Goal: Task Accomplishment & Management: Manage account settings

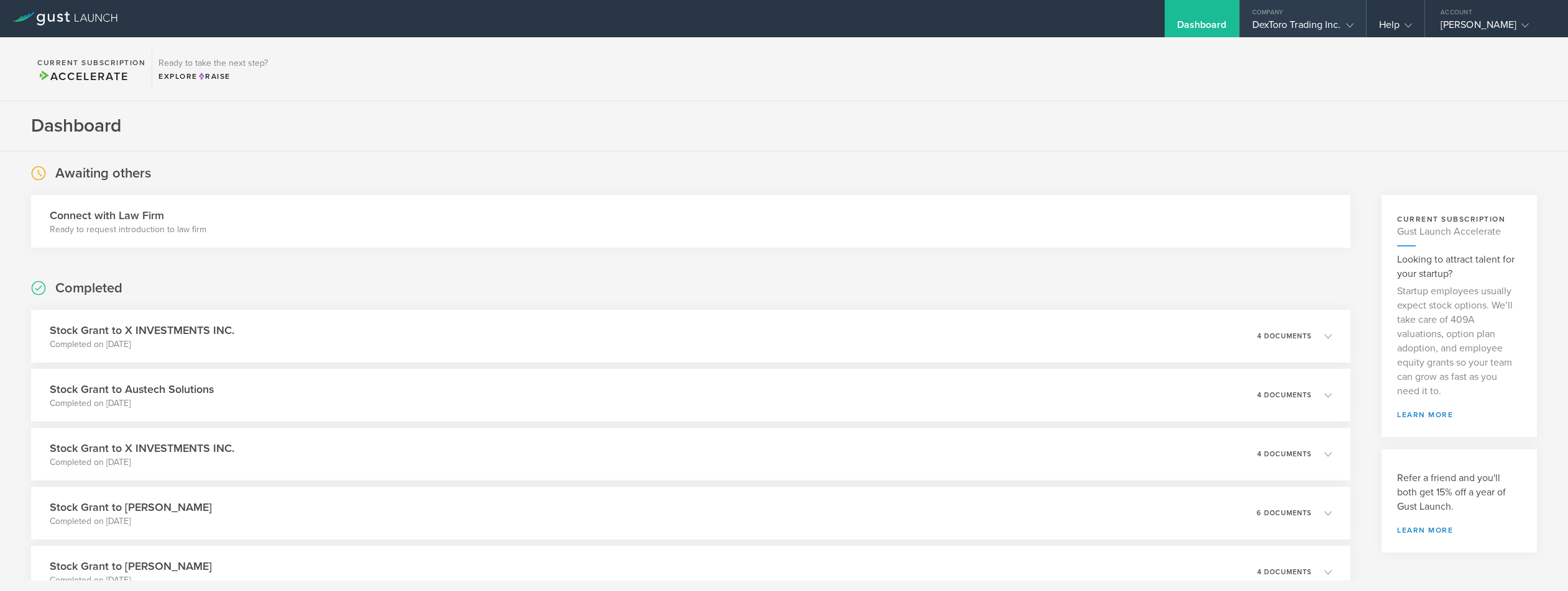
click at [1291, 28] on div "DexToro Trading Inc." at bounding box center [1303, 28] width 101 height 18
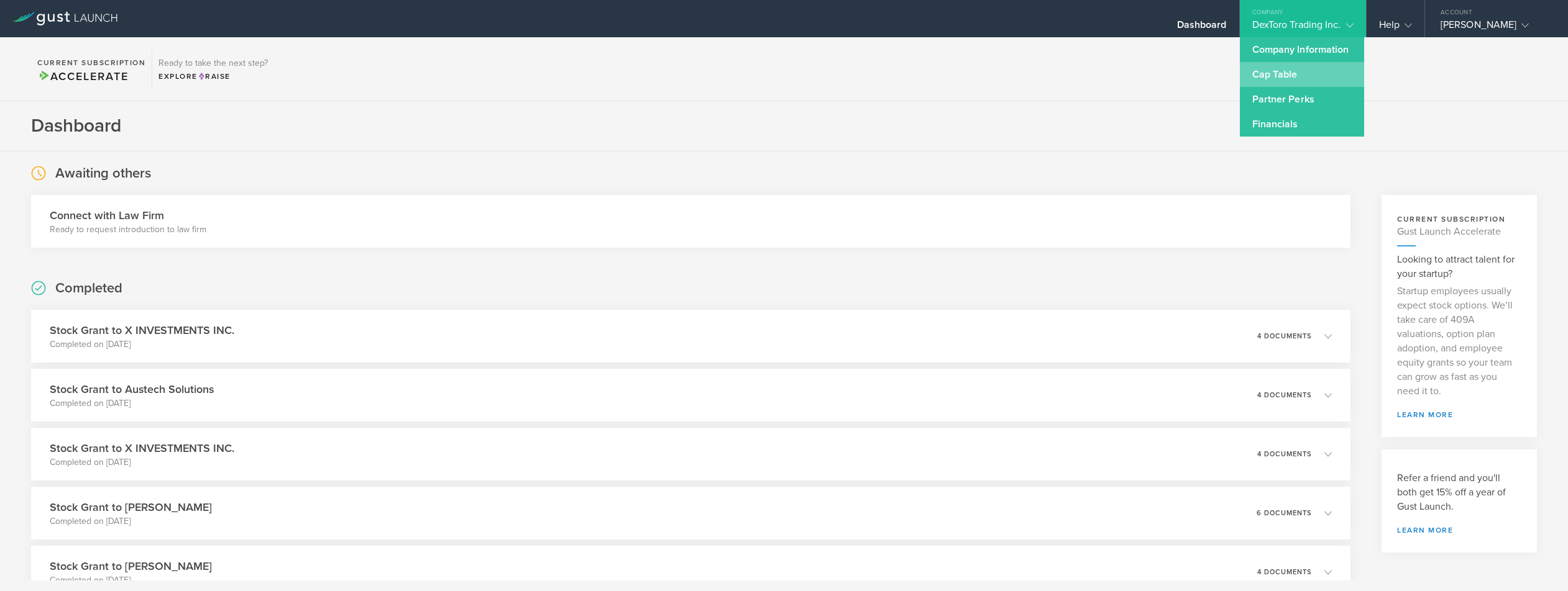
click at [1283, 83] on link "Cap Table" at bounding box center [1301, 74] width 124 height 25
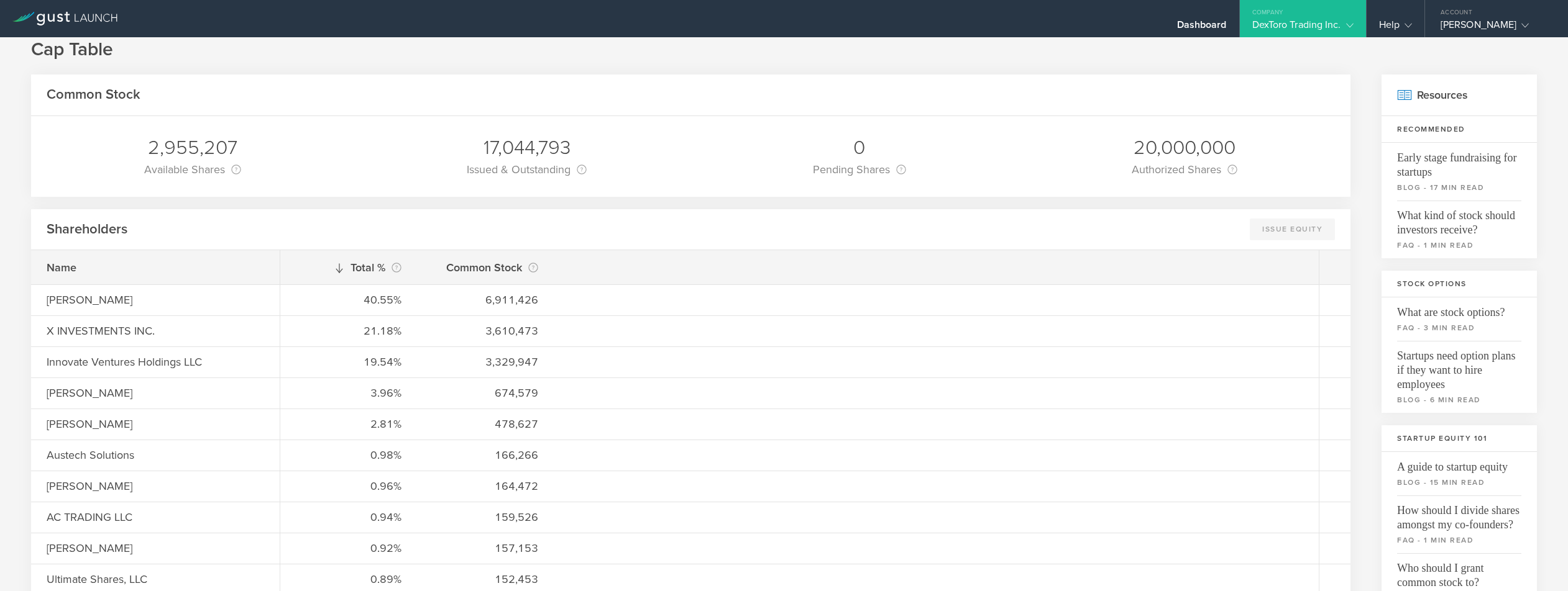
scroll to position [28, 0]
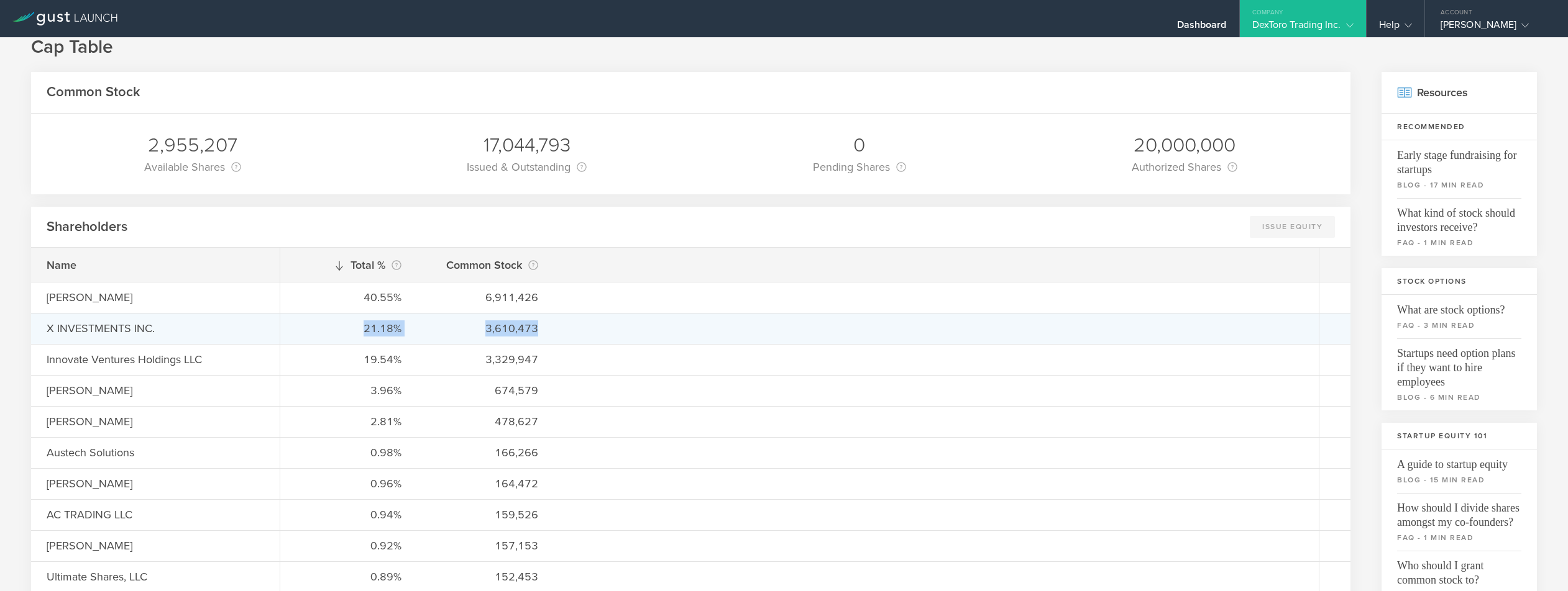
drag, startPoint x: 347, startPoint y: 335, endPoint x: 574, endPoint y: 330, distance: 227.1
click at [574, 330] on div "21.18% 3,610,473" at bounding box center [799, 329] width 1038 height 31
click at [586, 329] on div "21.18% 3,610,473" at bounding box center [799, 329] width 1038 height 31
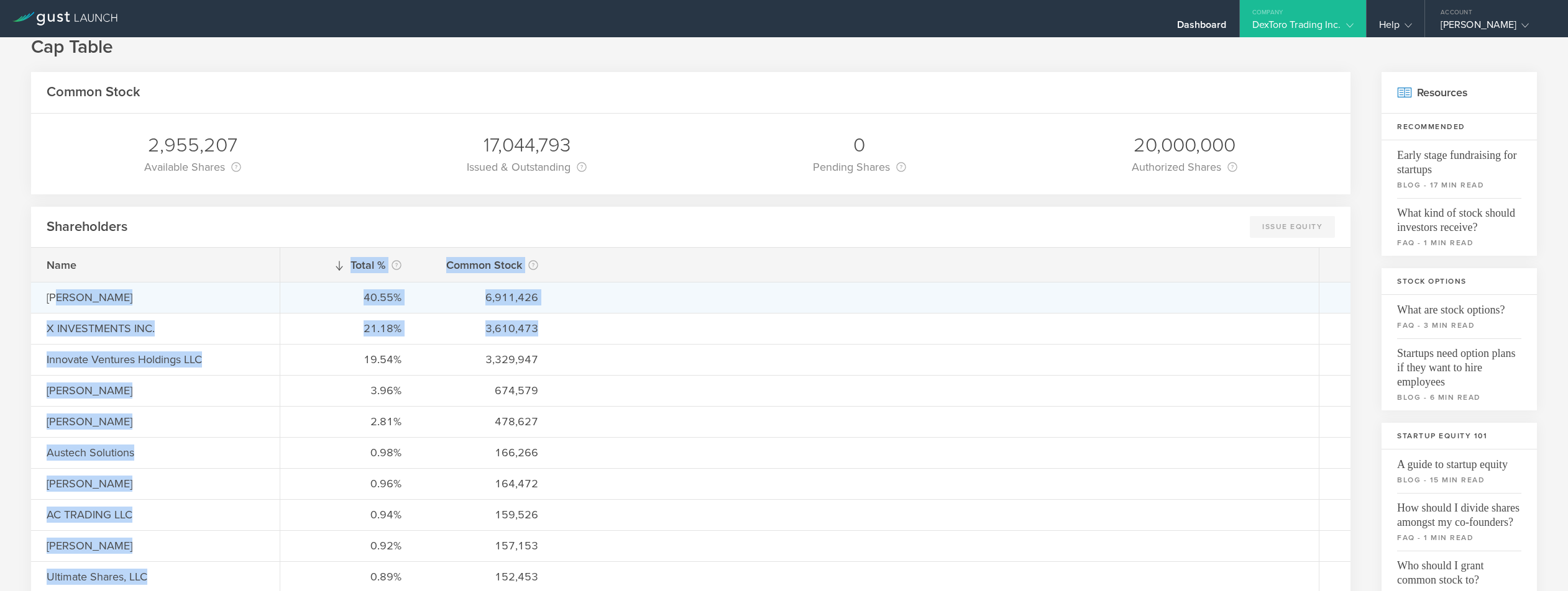
drag, startPoint x: 561, startPoint y: 331, endPoint x: 58, endPoint y: 299, distance: 504.0
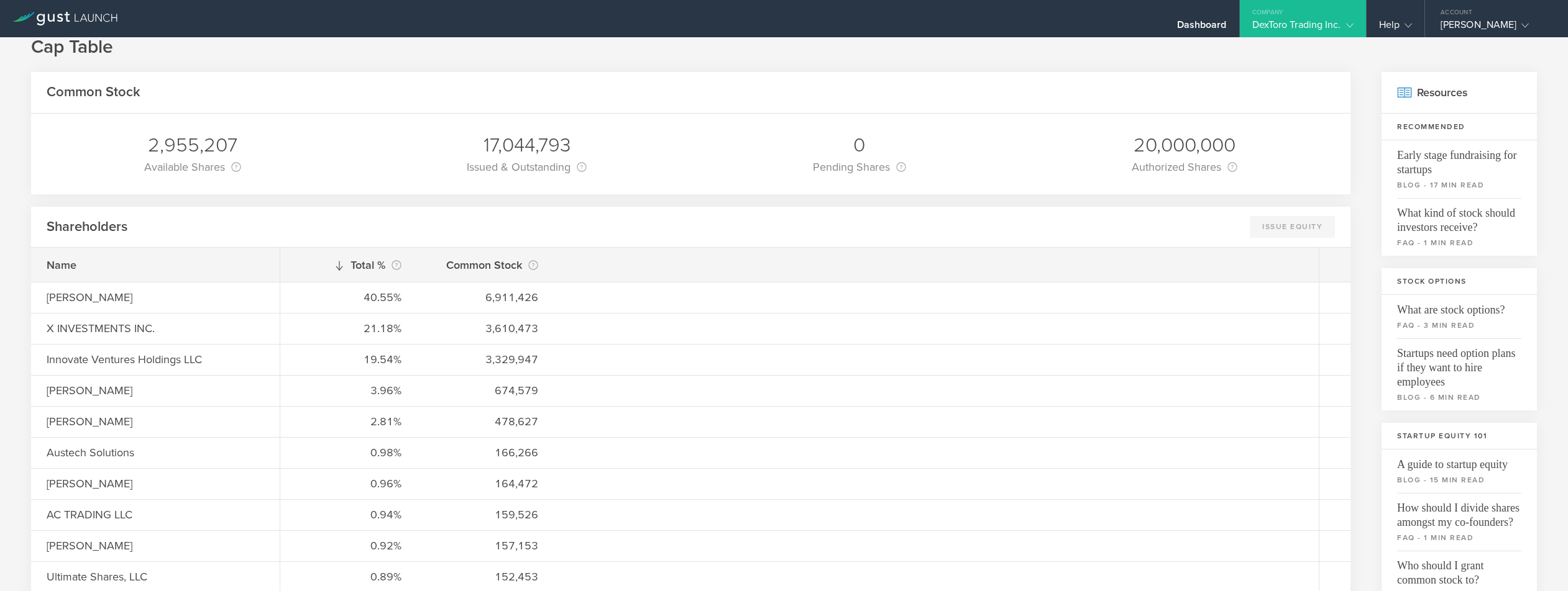
click at [40, 261] on div "Name" at bounding box center [155, 265] width 249 height 34
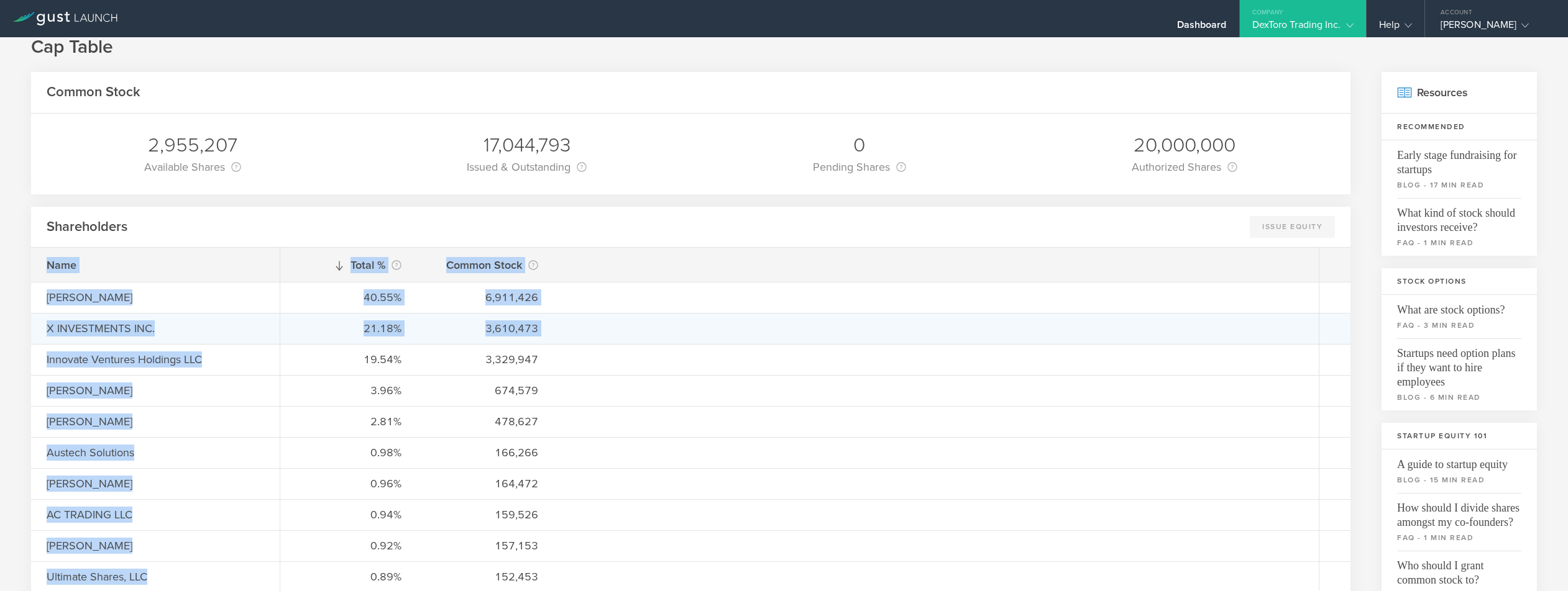
drag, startPoint x: 41, startPoint y: 261, endPoint x: 559, endPoint y: 329, distance: 522.4
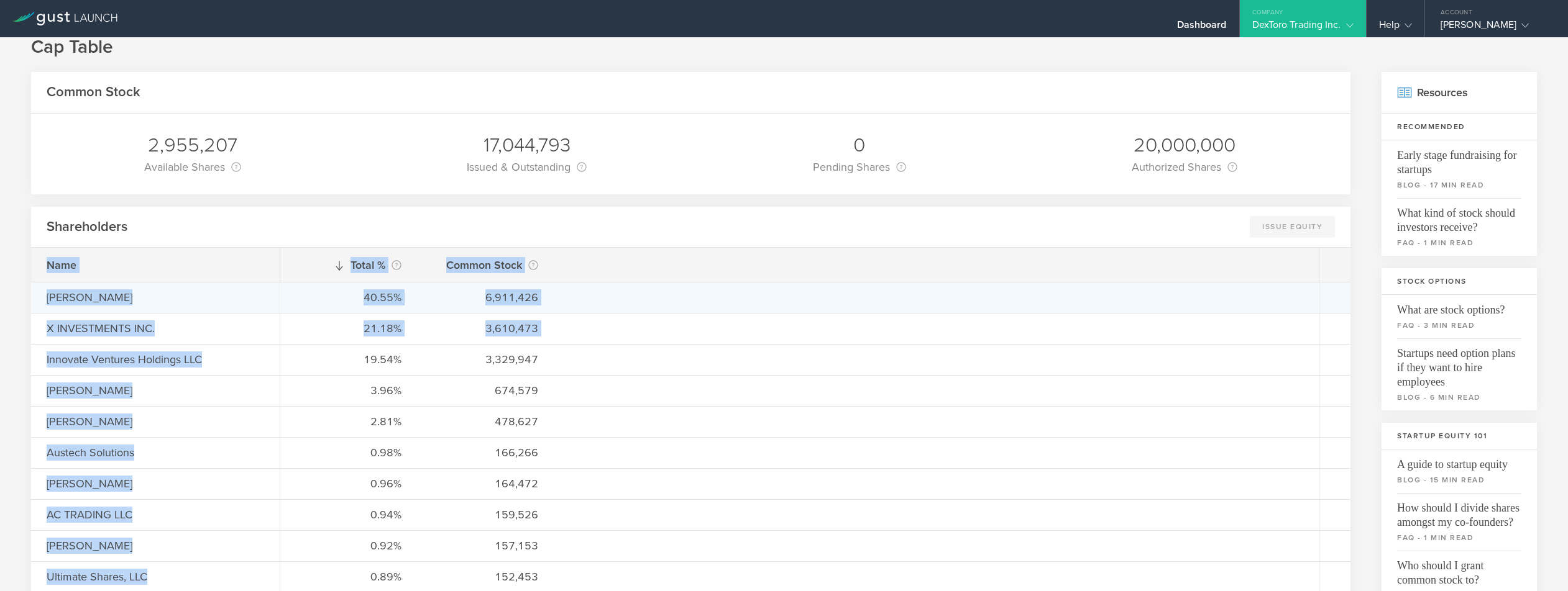
click at [582, 313] on div "40.55% 6,911,426" at bounding box center [799, 298] width 1038 height 31
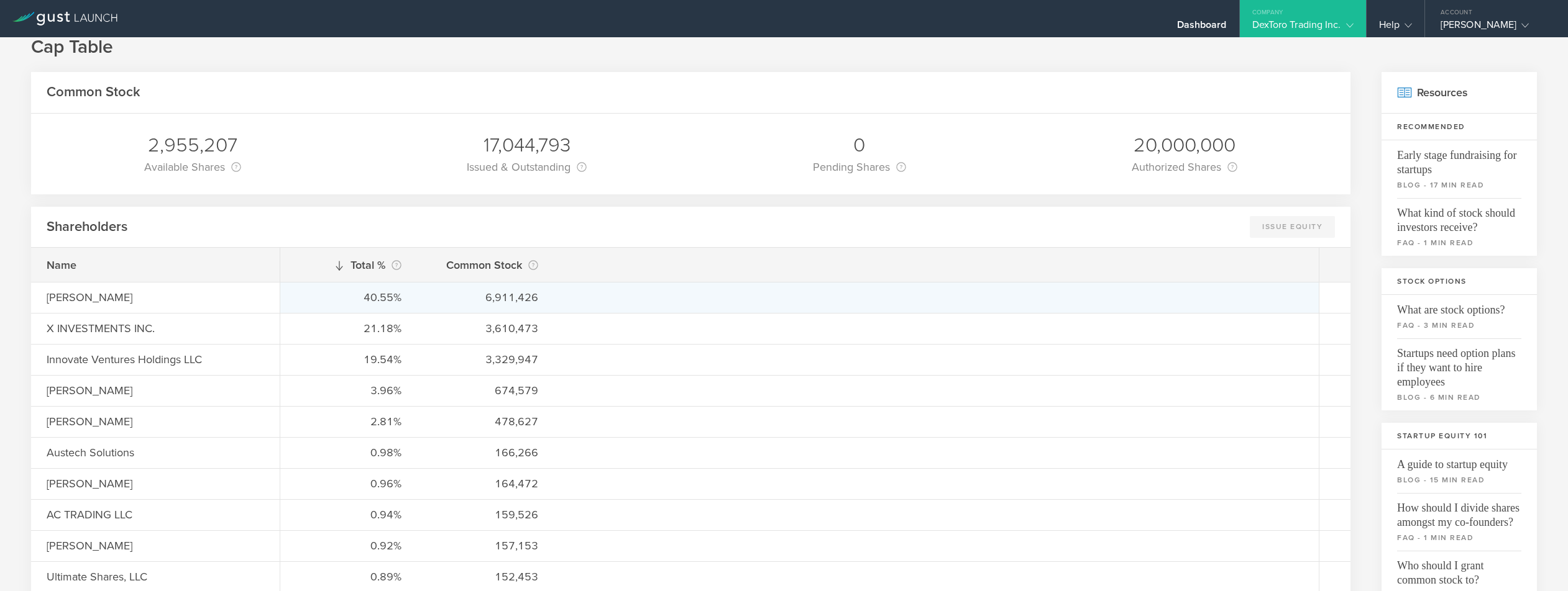
scroll to position [25, 0]
drag, startPoint x: 422, startPoint y: 334, endPoint x: 607, endPoint y: 314, distance: 186.1
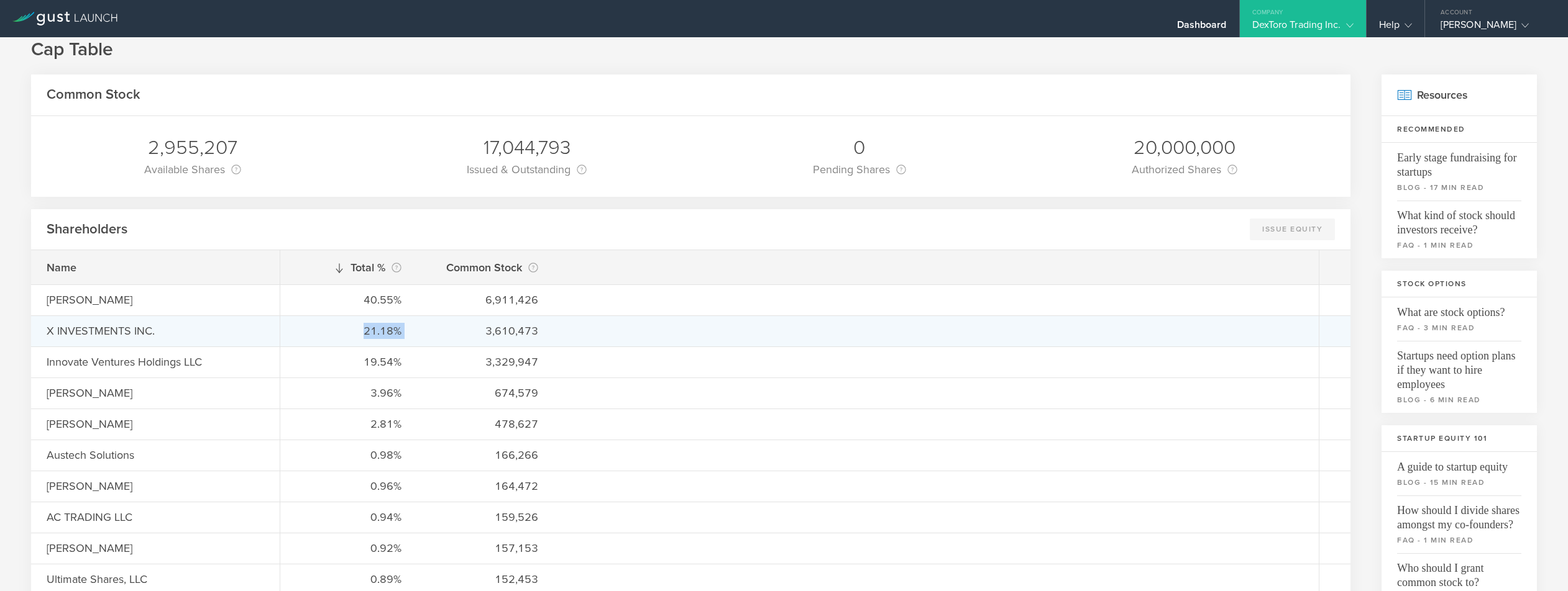
click at [374, 324] on div "21.18%" at bounding box center [348, 331] width 106 height 16
click at [379, 325] on div "21.18%" at bounding box center [348, 331] width 106 height 16
